Goal: Task Accomplishment & Management: Use online tool/utility

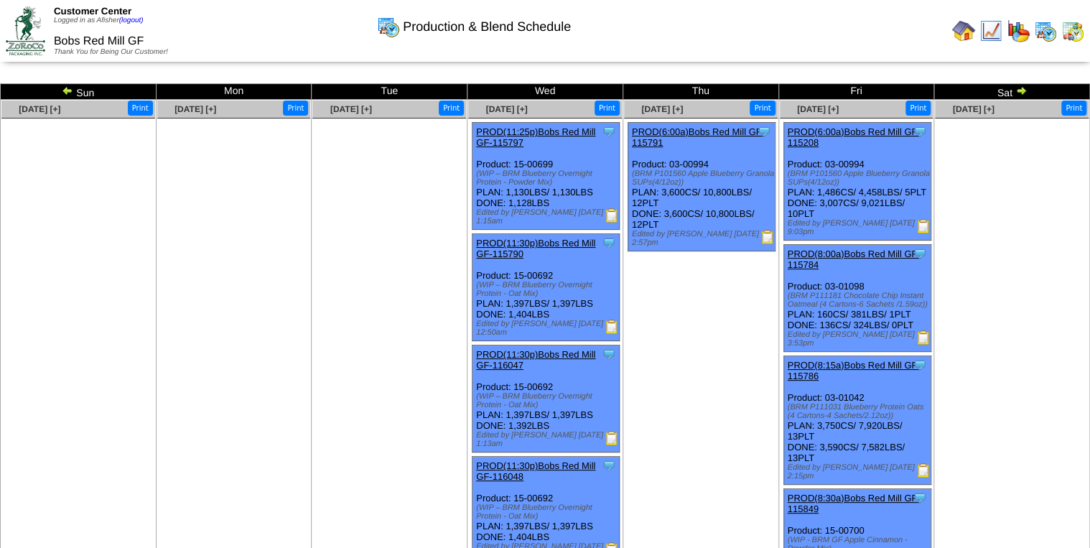
click at [765, 236] on img at bounding box center [767, 237] width 14 height 14
click at [928, 233] on img at bounding box center [923, 226] width 14 height 14
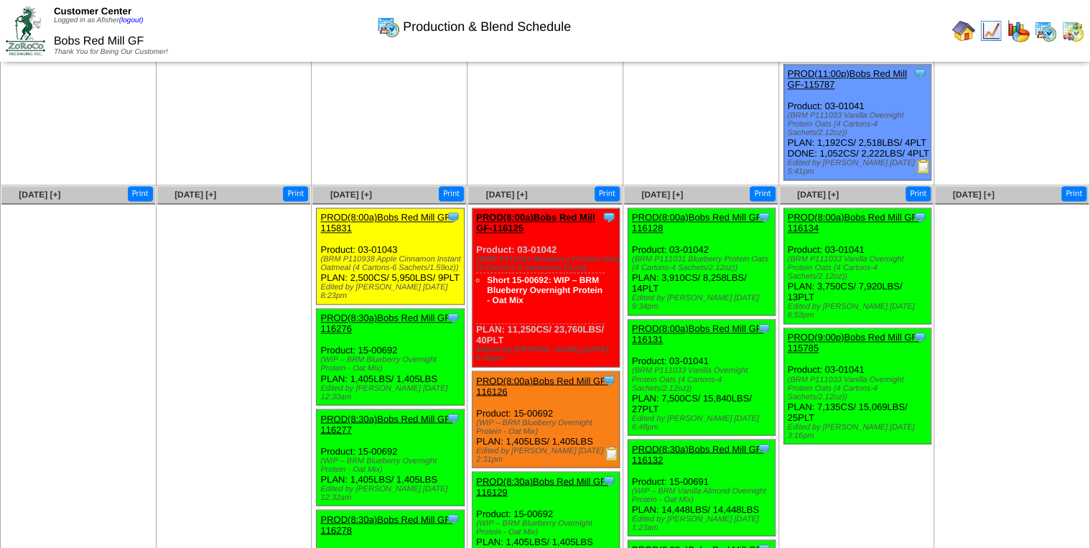
scroll to position [977, 0]
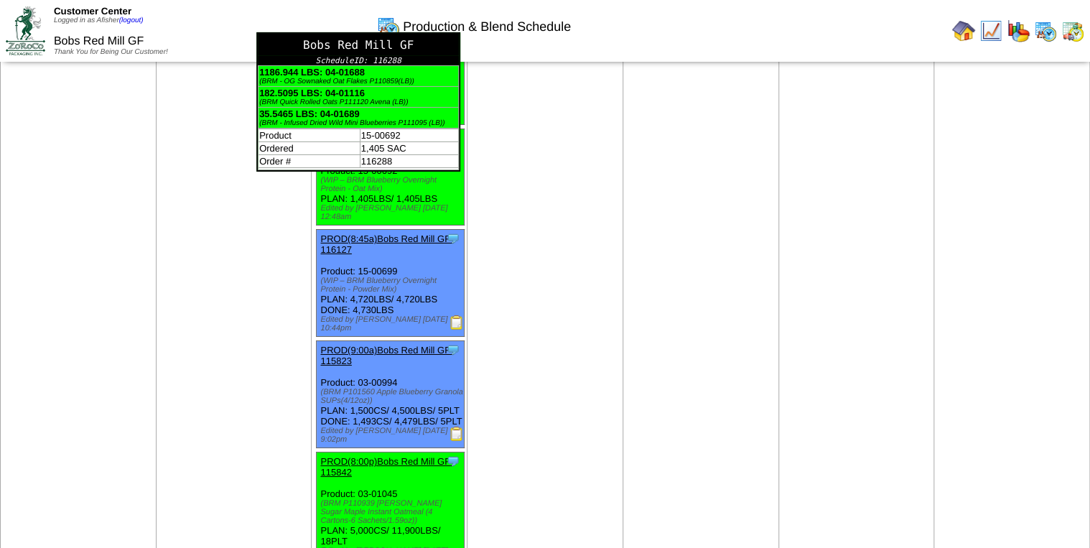
scroll to position [2470, 0]
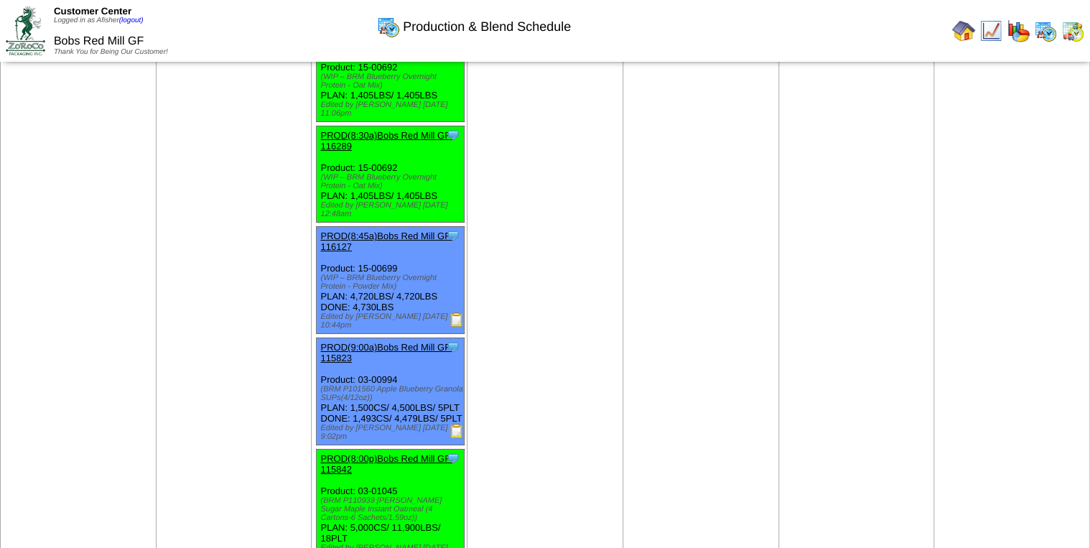
click at [451, 424] on img at bounding box center [457, 431] width 14 height 14
